Goal: Information Seeking & Learning: Learn about a topic

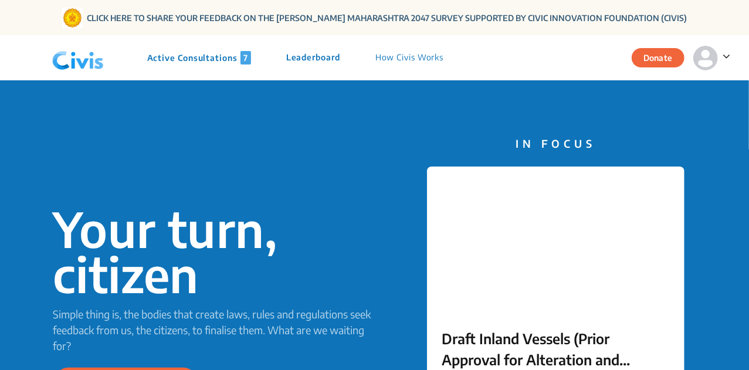
click at [187, 56] on p "Active Consultations 7" at bounding box center [199, 57] width 104 height 13
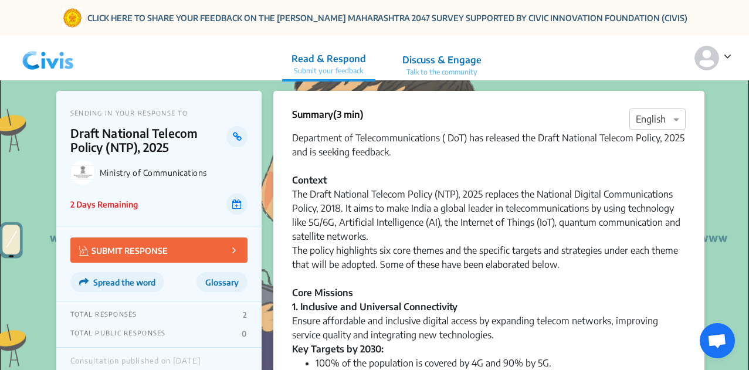
scroll to position [1825, 0]
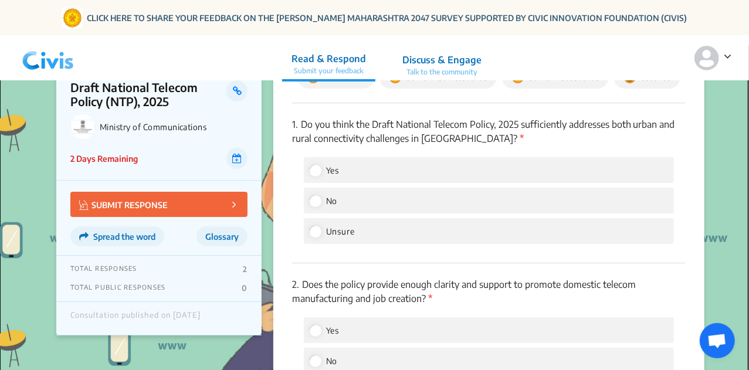
click at [60, 53] on img at bounding box center [48, 57] width 61 height 35
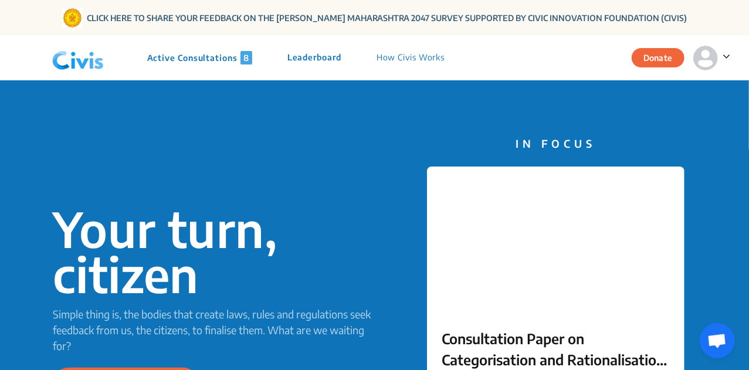
scroll to position [40, 0]
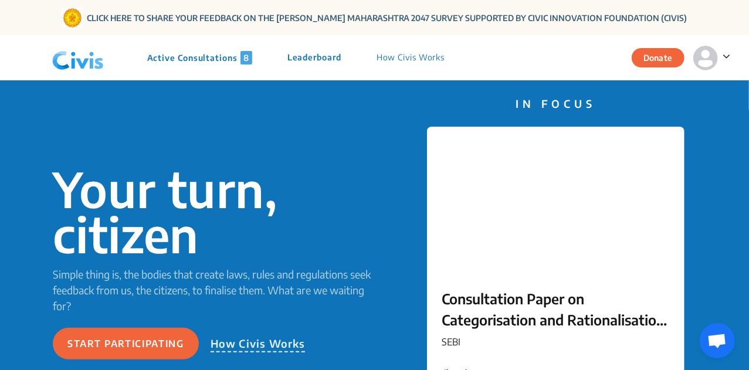
click at [204, 53] on p "Active Consultations 8" at bounding box center [199, 57] width 105 height 13
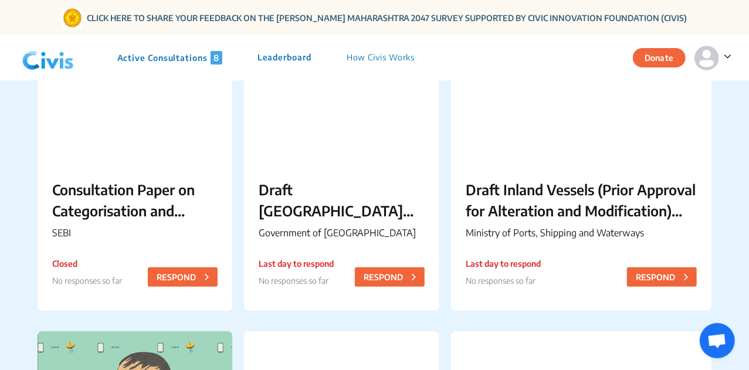
scroll to position [163, 0]
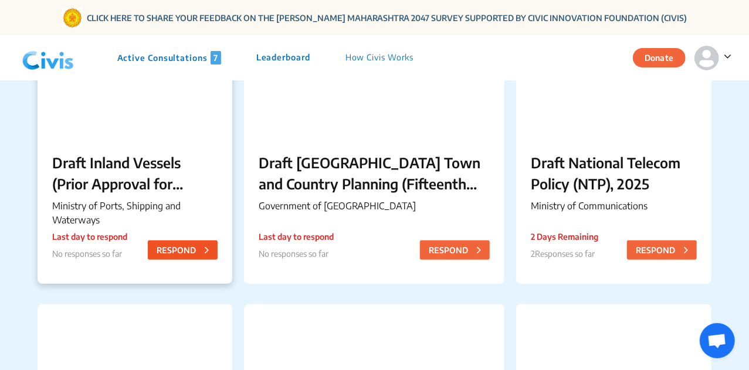
scroll to position [190, 0]
click at [86, 160] on p "Draft Inland Vessels (Prior Approval for Alteration and Modification) Rules, 20…" at bounding box center [135, 174] width 166 height 42
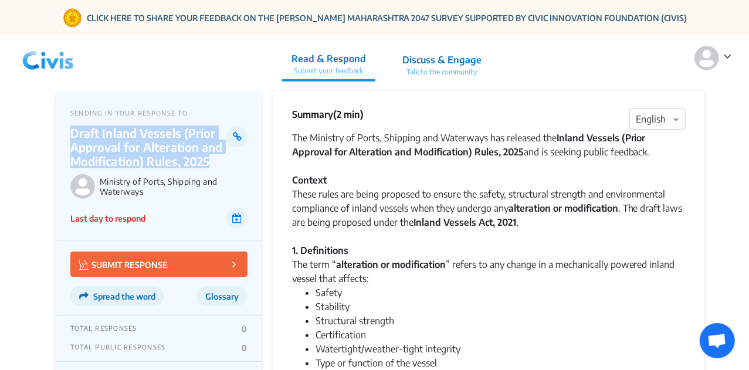
drag, startPoint x: 69, startPoint y: 128, endPoint x: 212, endPoint y: 166, distance: 148.5
click at [212, 166] on div "SENDING IN YOUR RESPONSE TO Draft Inland Vessels (Prior Approval for Alteration…" at bounding box center [158, 166] width 205 height 150
copy p "Draft Inland Vessels (Prior Approval for Alteration and Modification) Rules, 20…"
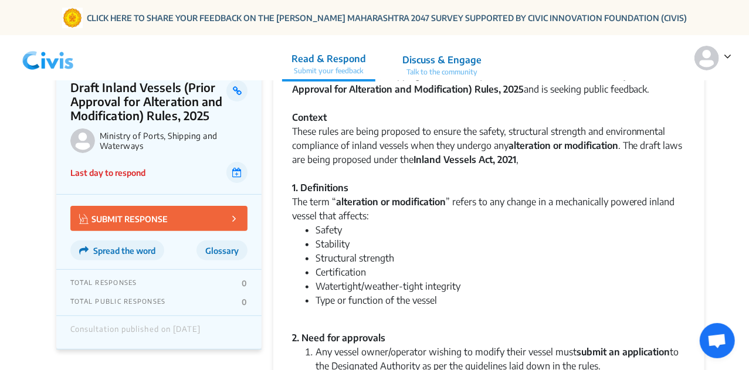
scroll to position [73, 0]
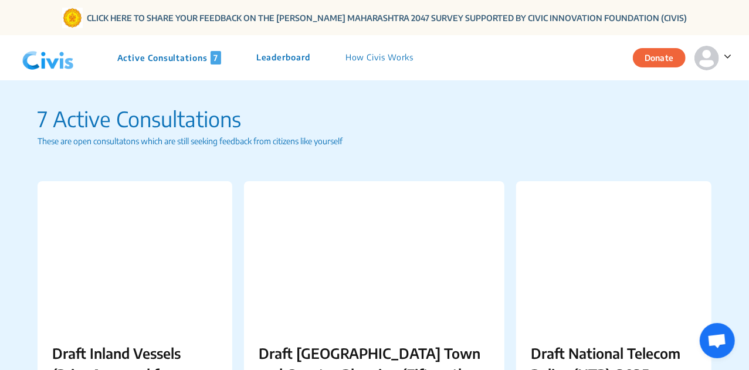
scroll to position [196, 0]
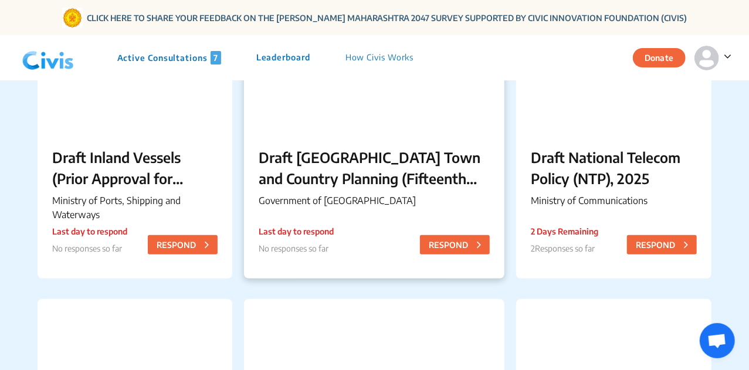
click at [328, 187] on p "Draft [GEOGRAPHIC_DATA] Town and Country Planning (Fifteenth Amendment) Rules, …" at bounding box center [374, 168] width 231 height 42
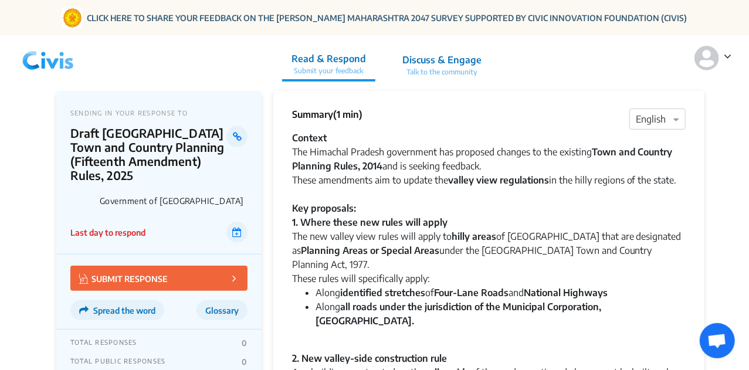
scroll to position [8, 0]
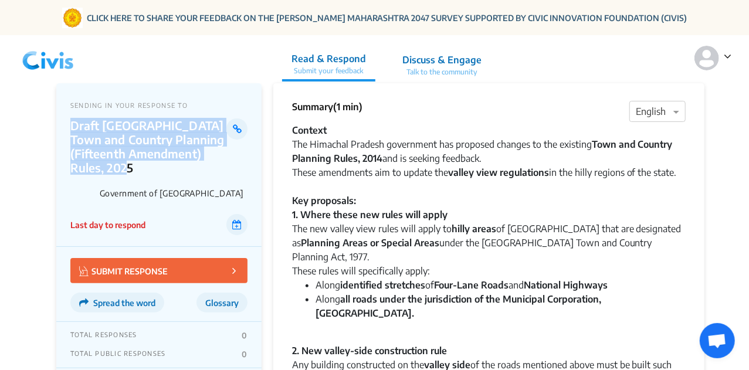
drag, startPoint x: 148, startPoint y: 170, endPoint x: 68, endPoint y: 123, distance: 92.3
click at [68, 123] on div "SENDING IN YOUR RESPONSE TO Draft Himachal Pradesh Town and Country Planning (F…" at bounding box center [158, 165] width 205 height 164
copy p "Draft [GEOGRAPHIC_DATA] Town and Country Planning (Fifteenth Amendment) Rules, …"
